Goal: Navigation & Orientation: Find specific page/section

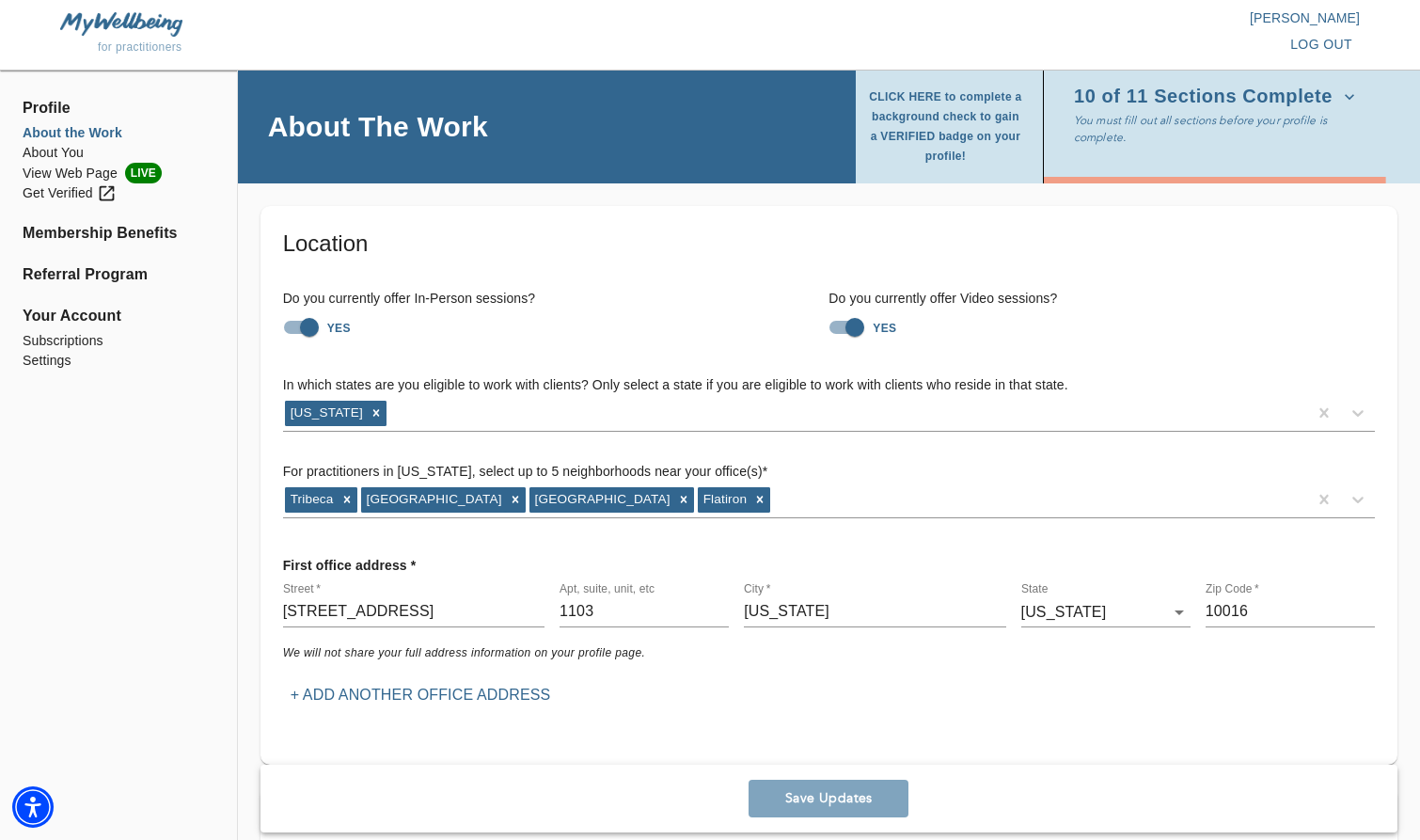
click at [50, 138] on li "About the Work" at bounding box center [118, 133] width 192 height 20
click at [67, 157] on li "About You" at bounding box center [118, 153] width 192 height 20
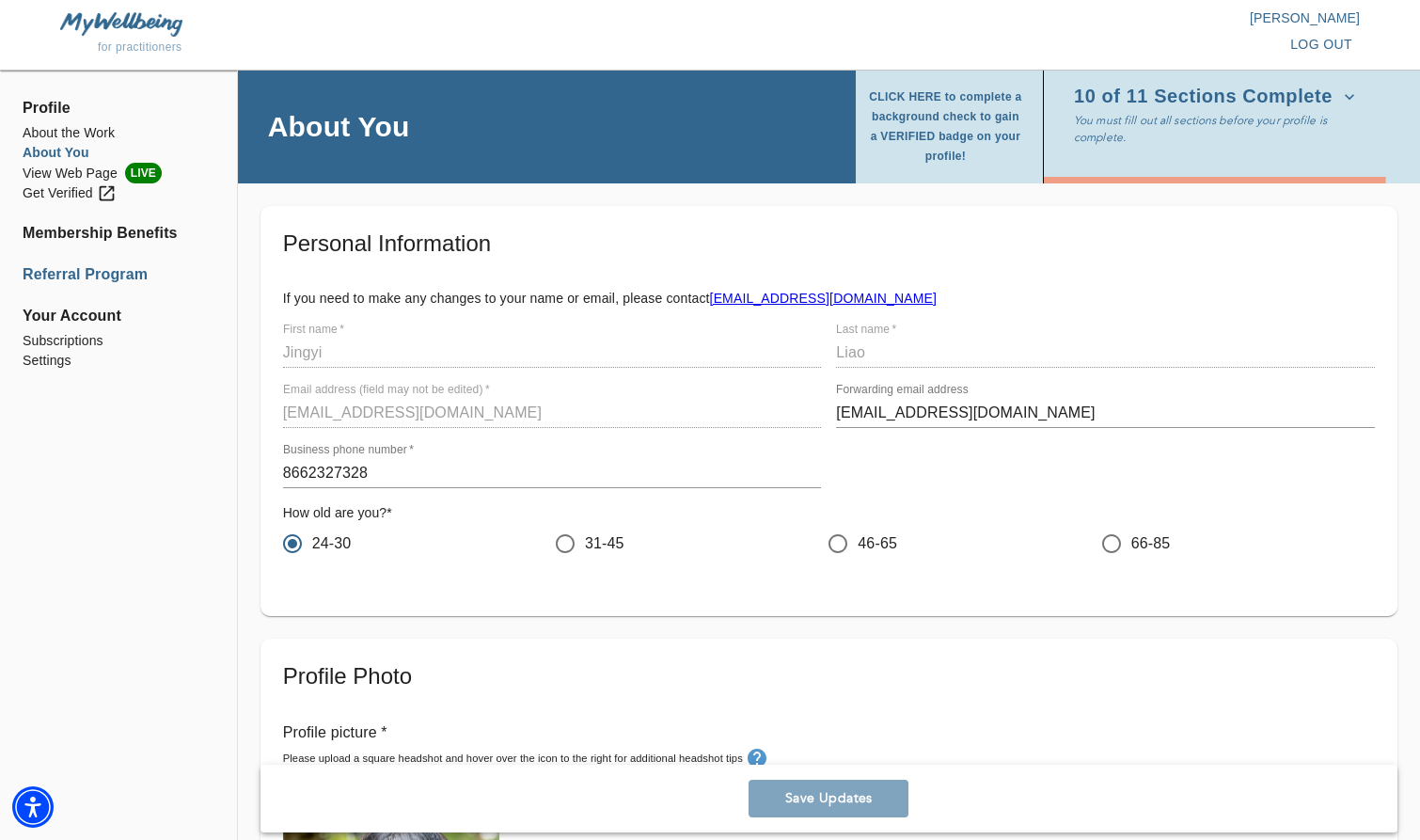
click at [99, 273] on li "Referral Program" at bounding box center [118, 274] width 192 height 23
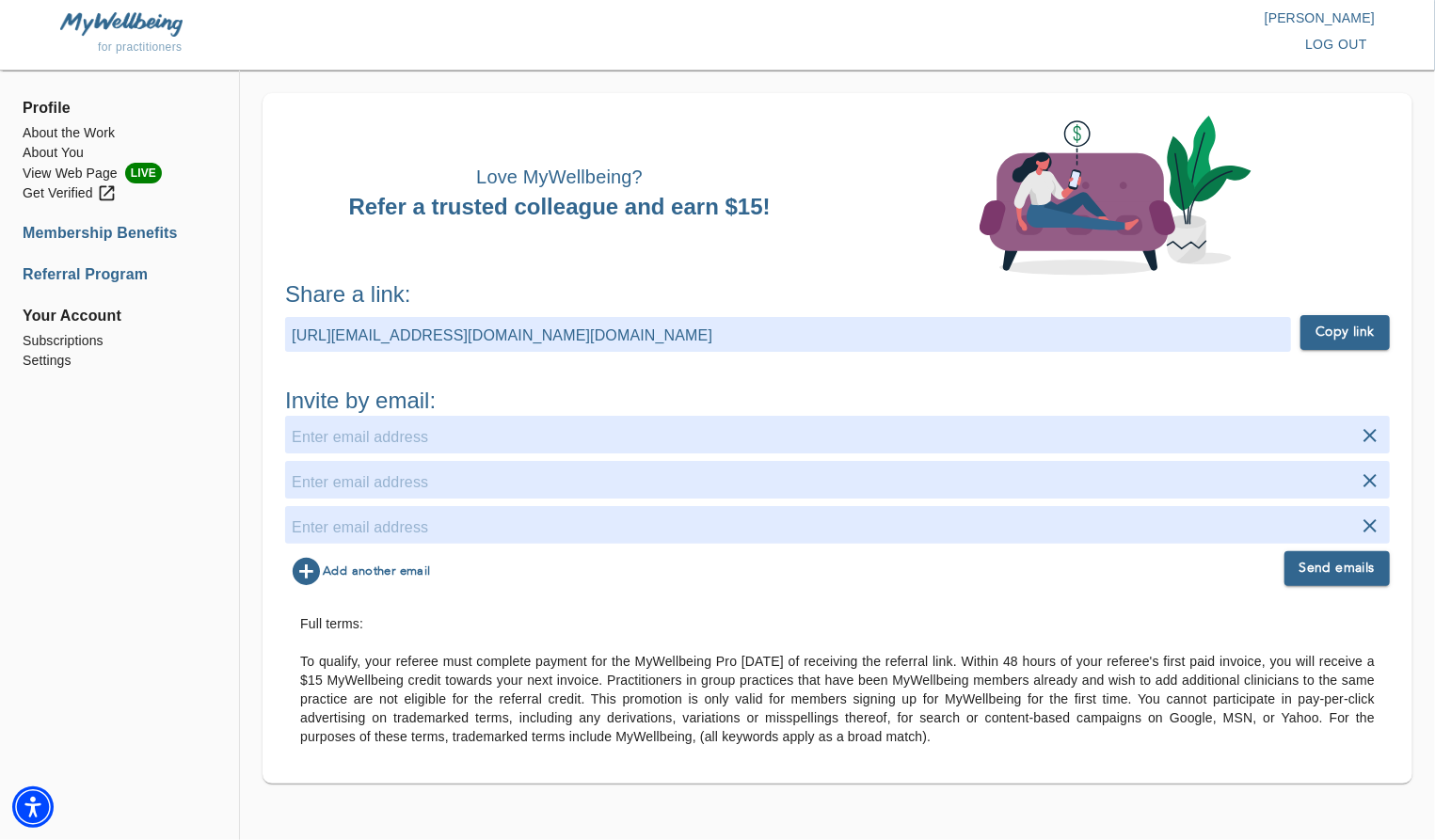
click at [128, 225] on li "Membership Benefits" at bounding box center [120, 233] width 194 height 23
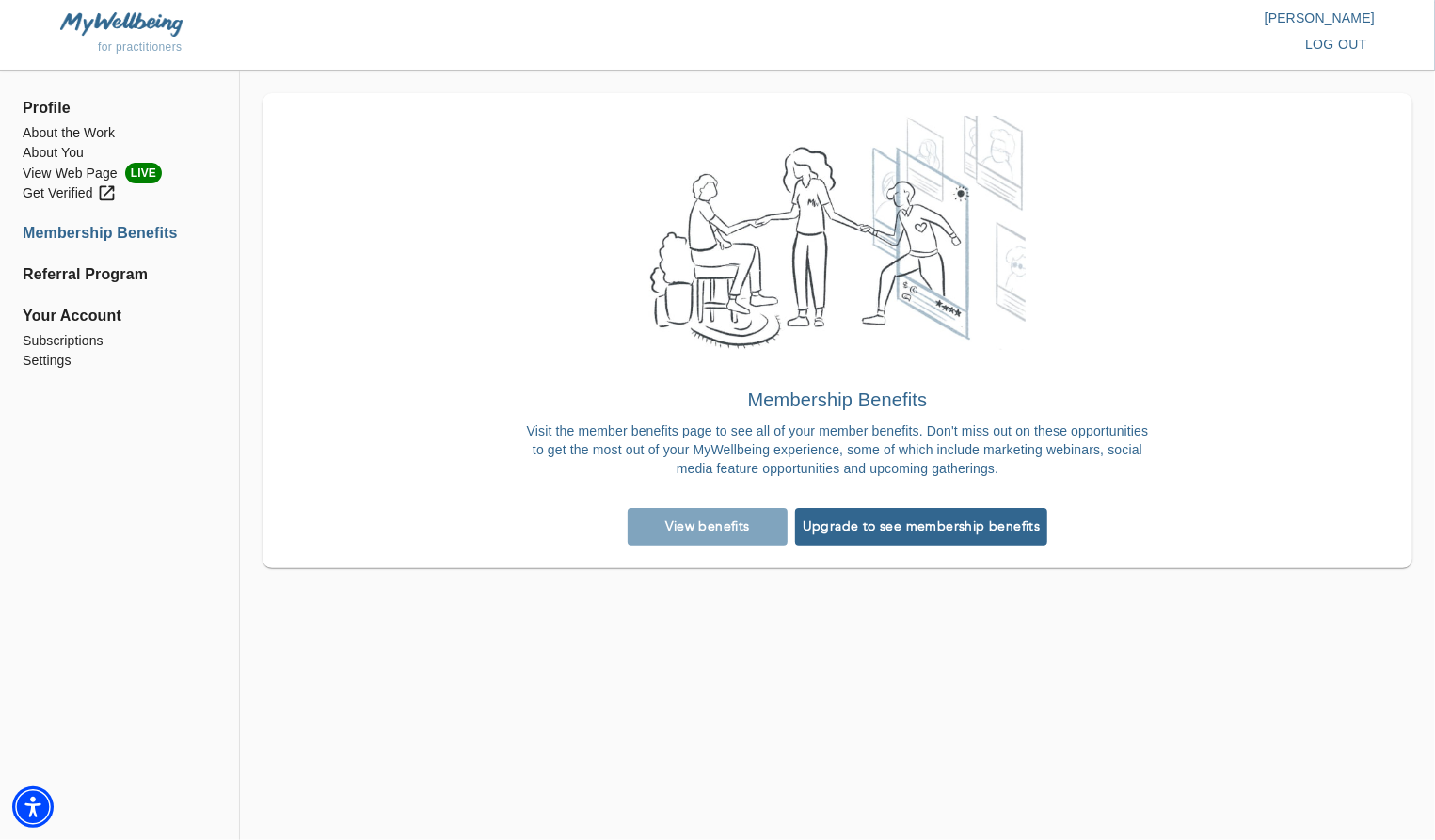
click at [95, 206] on ul "About the Work About You View Web Page LIVE Get Verified" at bounding box center [120, 171] width 194 height 95
click at [62, 200] on div "Get Verified" at bounding box center [69, 193] width 94 height 20
click at [26, 119] on ul "Profile About the Work About You View Web Page LIVE Get Verified Membership Ben…" at bounding box center [120, 239] width 194 height 307
click at [46, 114] on span "Profile" at bounding box center [120, 108] width 194 height 23
click at [56, 132] on li "About the Work" at bounding box center [120, 133] width 194 height 20
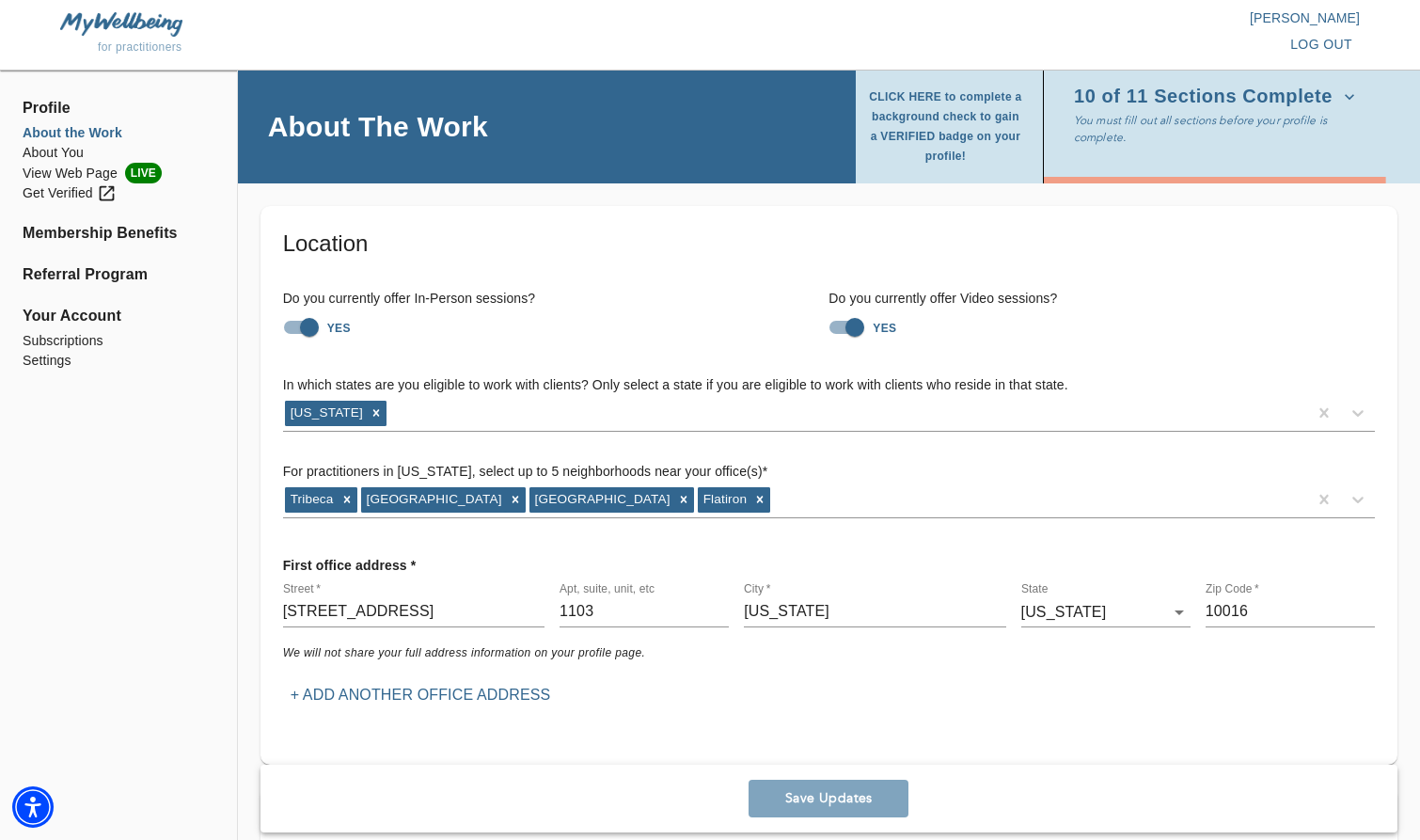
click at [1326, 14] on p "[PERSON_NAME]" at bounding box center [1035, 18] width 650 height 19
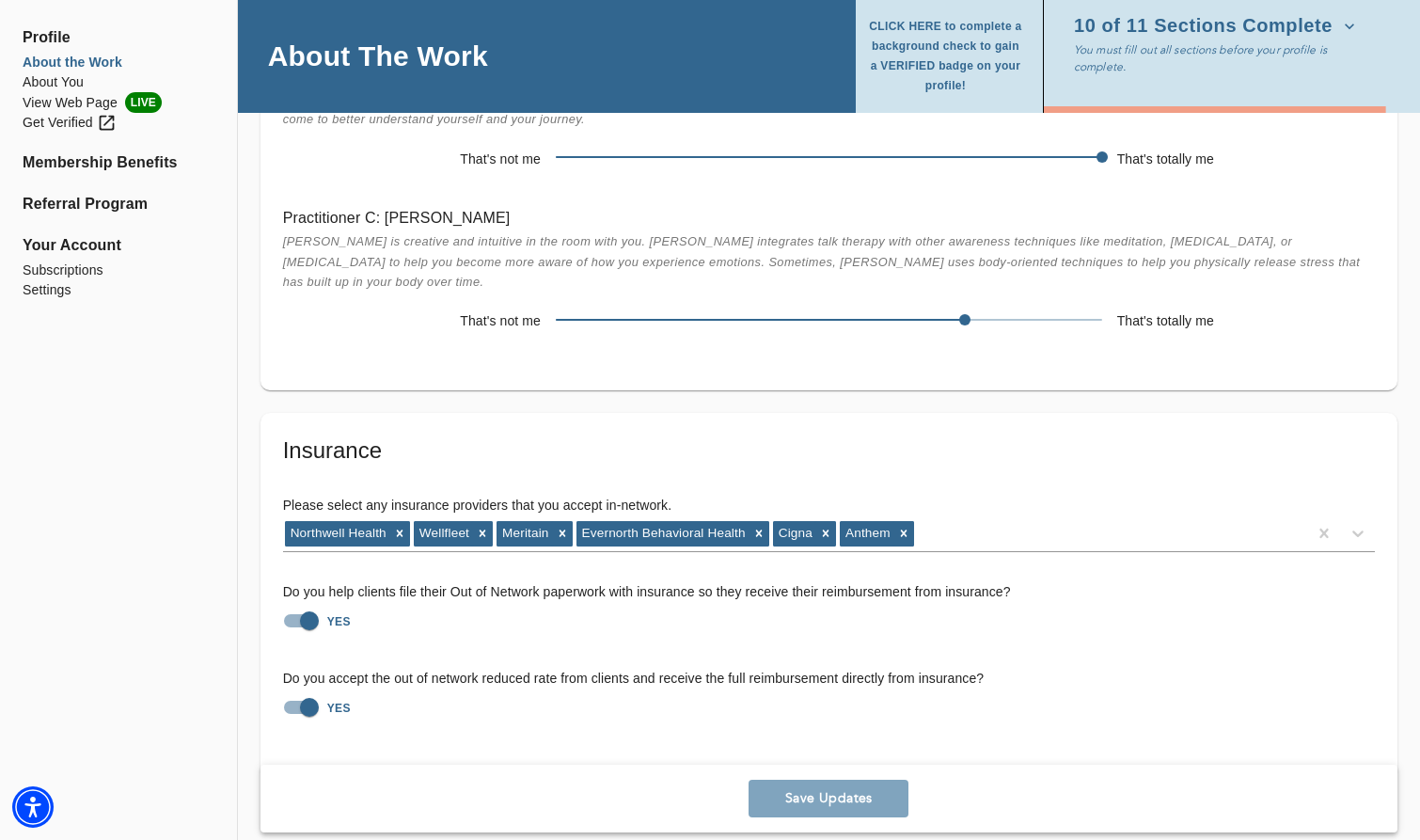
scroll to position [3319, 0]
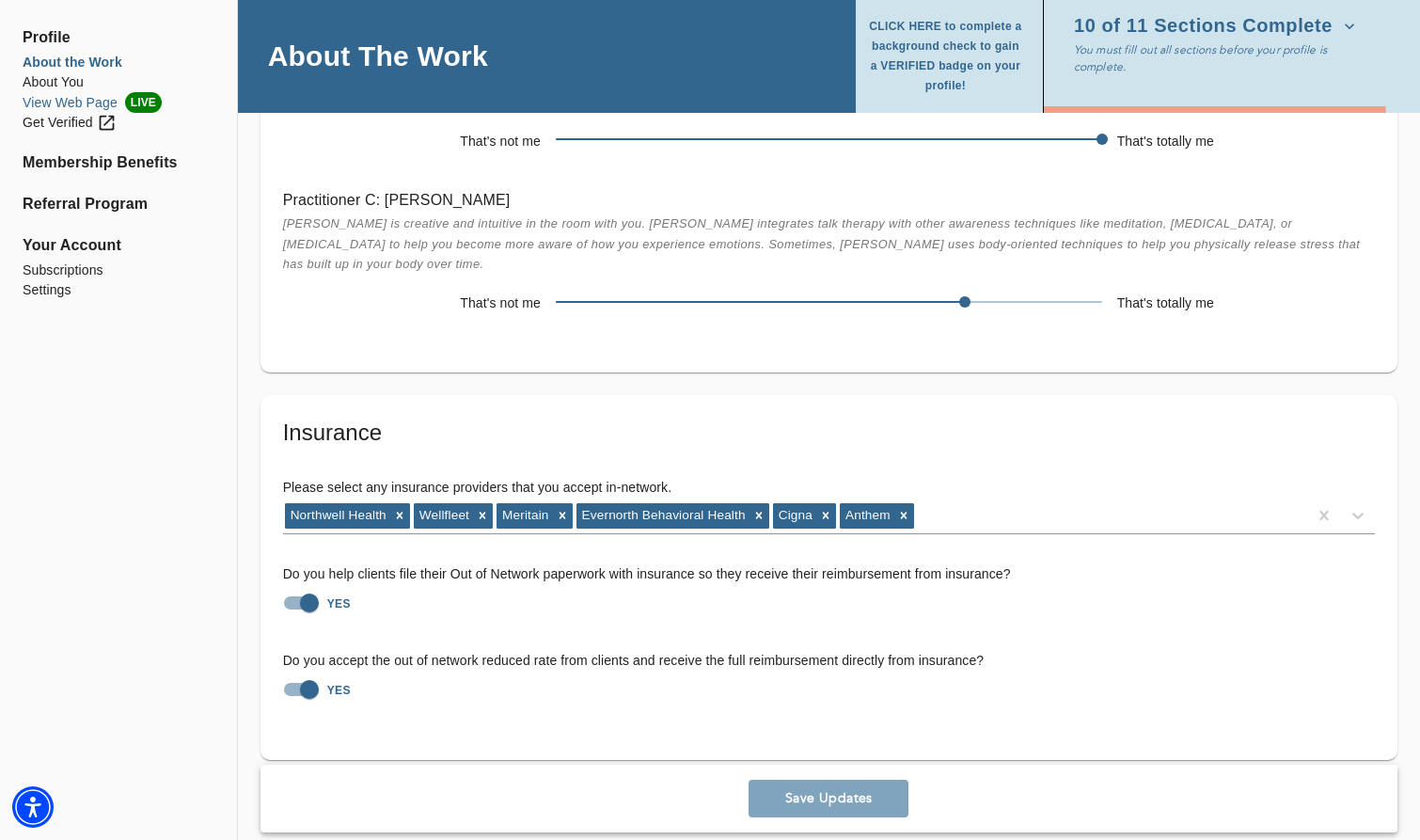
click at [55, 97] on li "View Web Page LIVE" at bounding box center [118, 102] width 192 height 21
click at [97, 206] on li "Referral Program" at bounding box center [118, 203] width 192 height 23
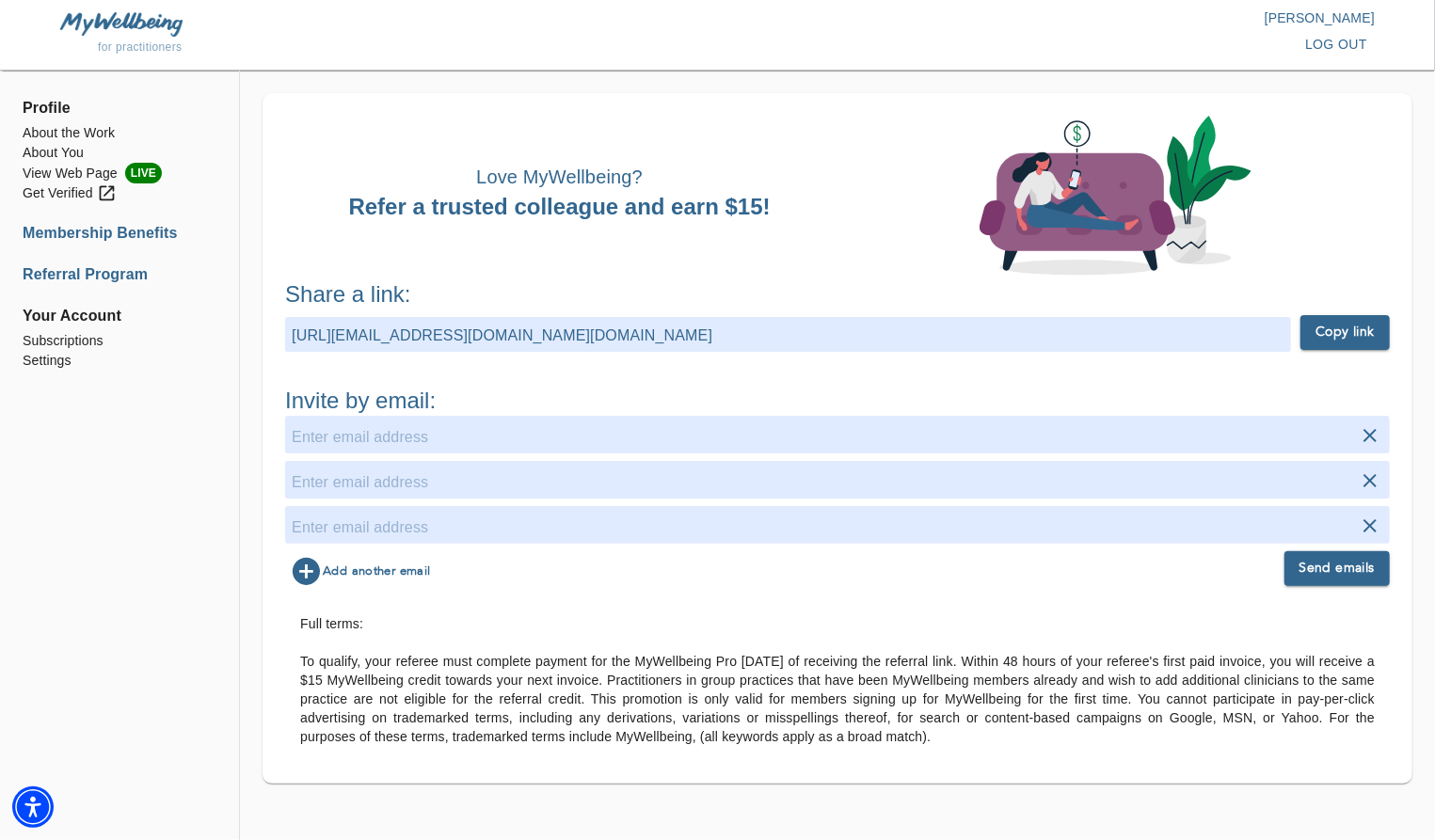
click at [87, 223] on li "Membership Benefits" at bounding box center [120, 233] width 194 height 23
